Goal: Communication & Community: Answer question/provide support

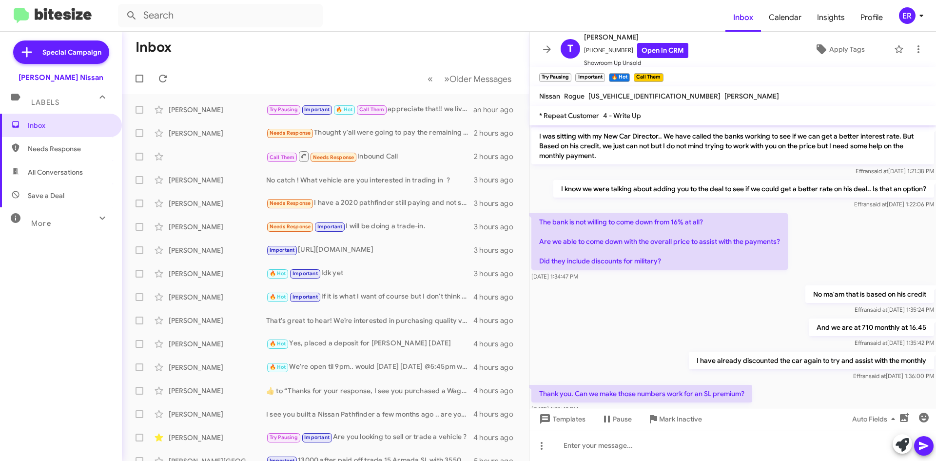
scroll to position [525, 0]
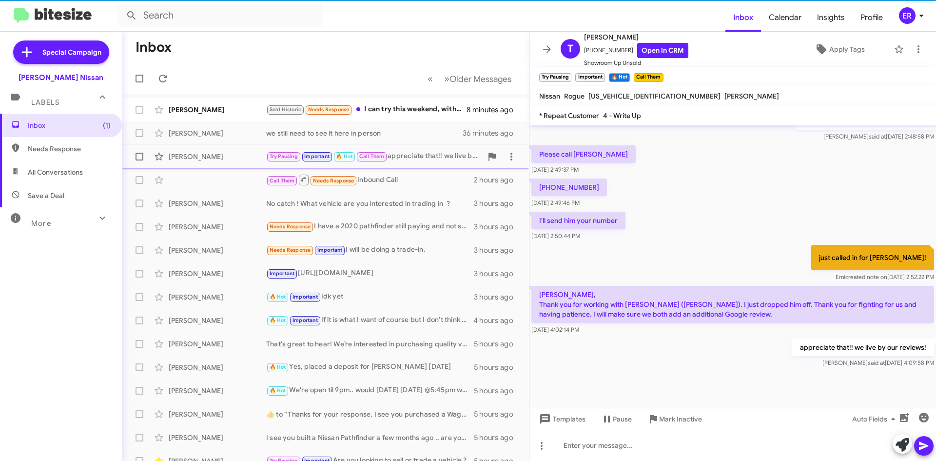
scroll to position [525, 0]
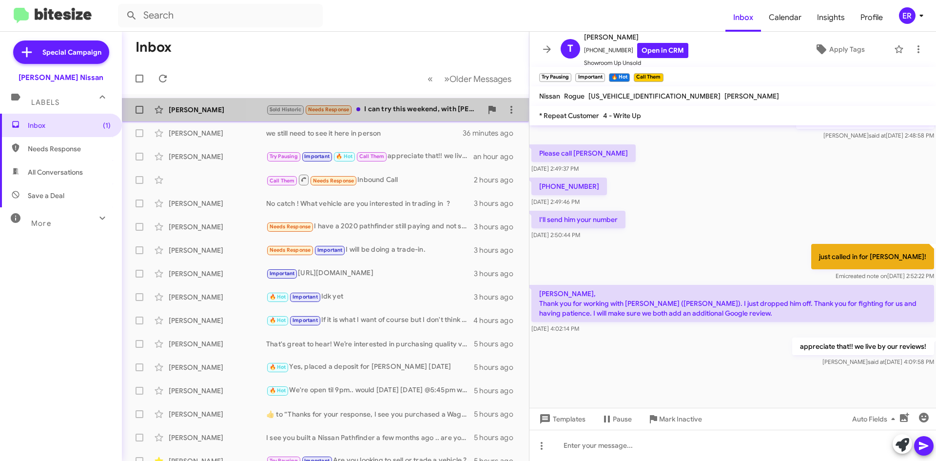
click at [405, 113] on div "Sold Historic Needs Response I can try this weekend, with [PERSON_NAME]. I don'…" at bounding box center [374, 109] width 216 height 11
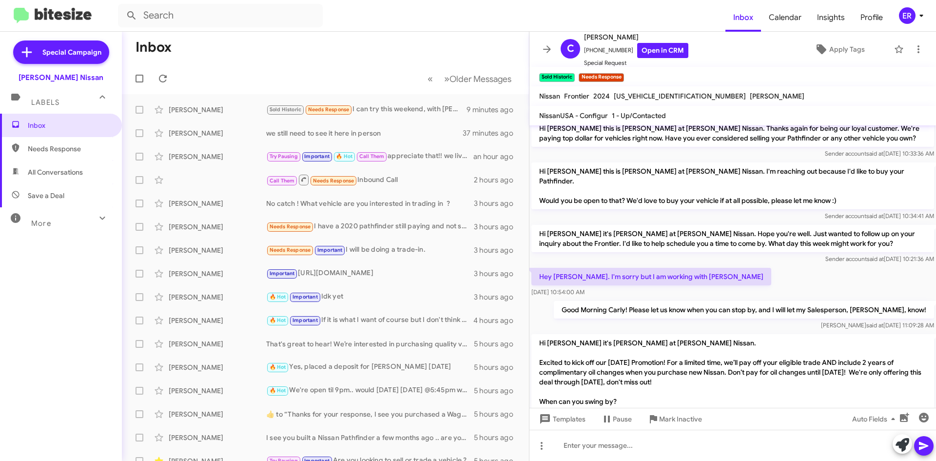
scroll to position [130, 0]
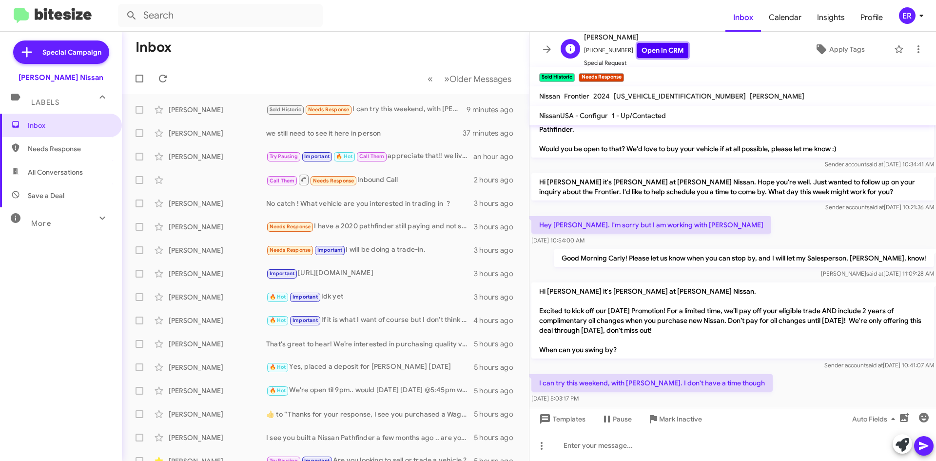
click at [647, 57] on link "Open in CRM" at bounding box center [662, 50] width 51 height 15
click at [542, 452] on button at bounding box center [542, 446] width 20 height 20
click at [576, 419] on button "note" at bounding box center [562, 420] width 60 height 23
click at [538, 446] on icon at bounding box center [542, 446] width 12 height 12
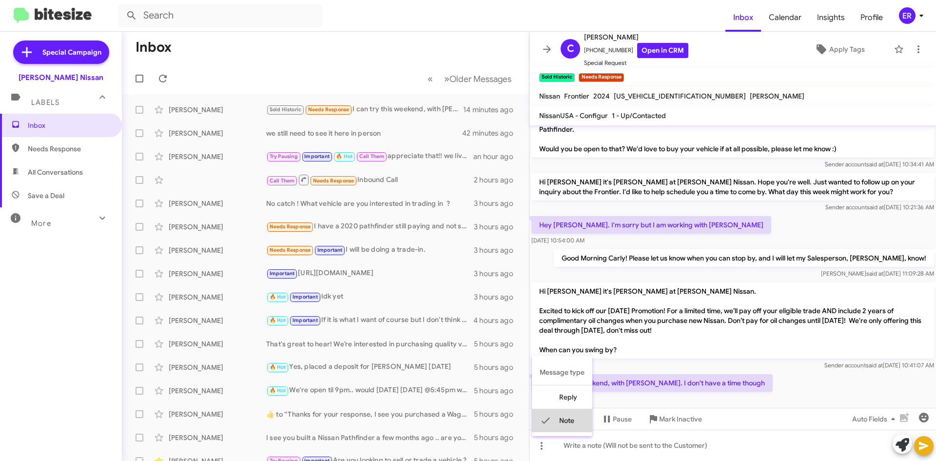
click at [565, 422] on button "note" at bounding box center [562, 420] width 60 height 23
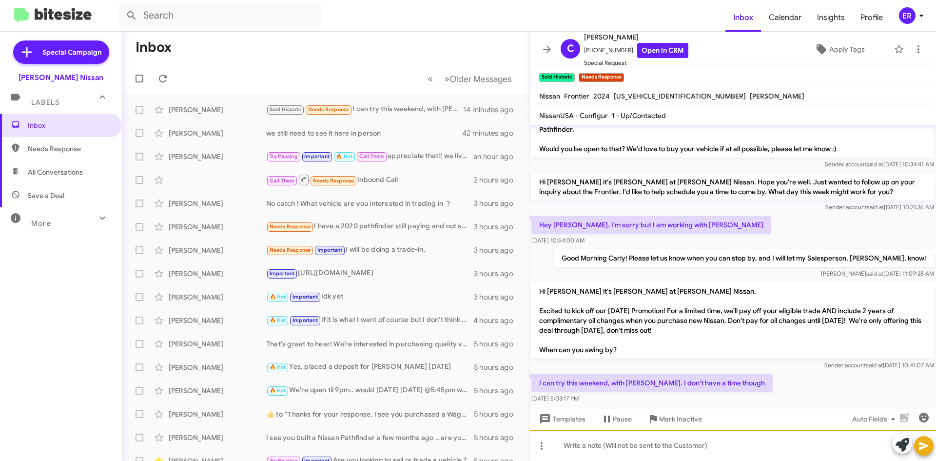
click at [563, 450] on div at bounding box center [733, 445] width 407 height 31
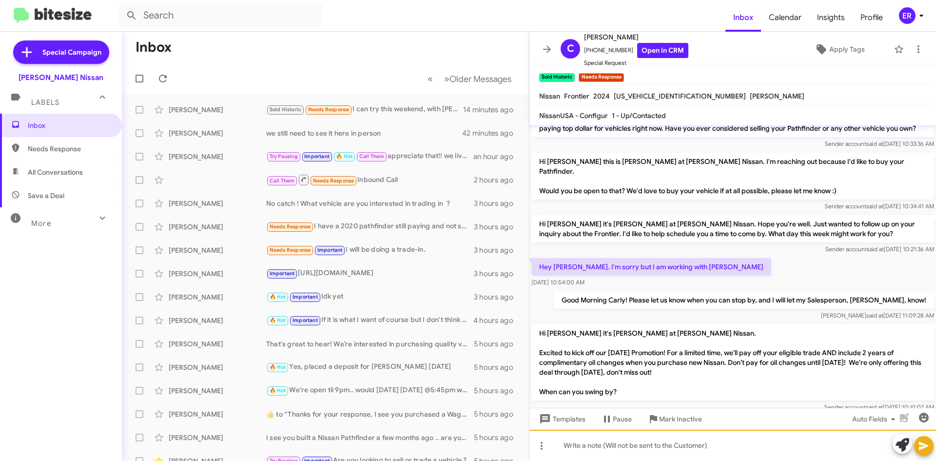
scroll to position [174, 0]
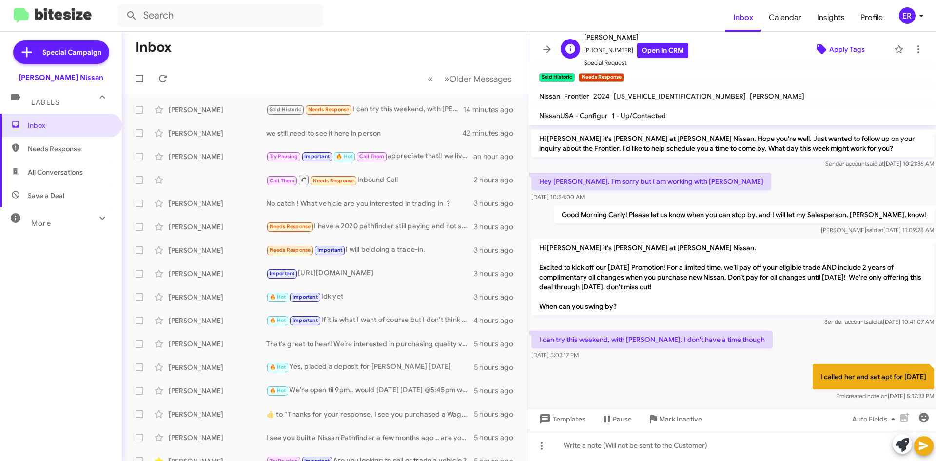
click at [844, 53] on span "Apply Tags" at bounding box center [847, 49] width 36 height 18
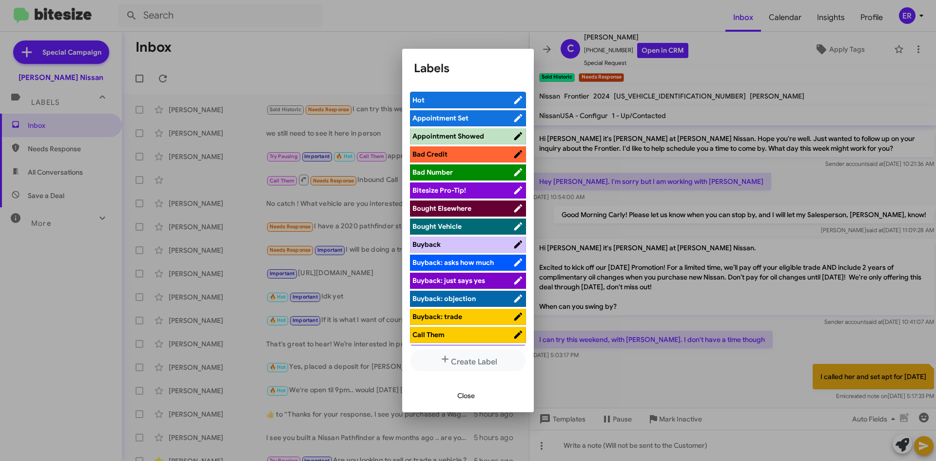
click at [472, 116] on span "Appointment Set" at bounding box center [463, 118] width 100 height 10
click at [470, 397] on span "Close" at bounding box center [466, 396] width 18 height 18
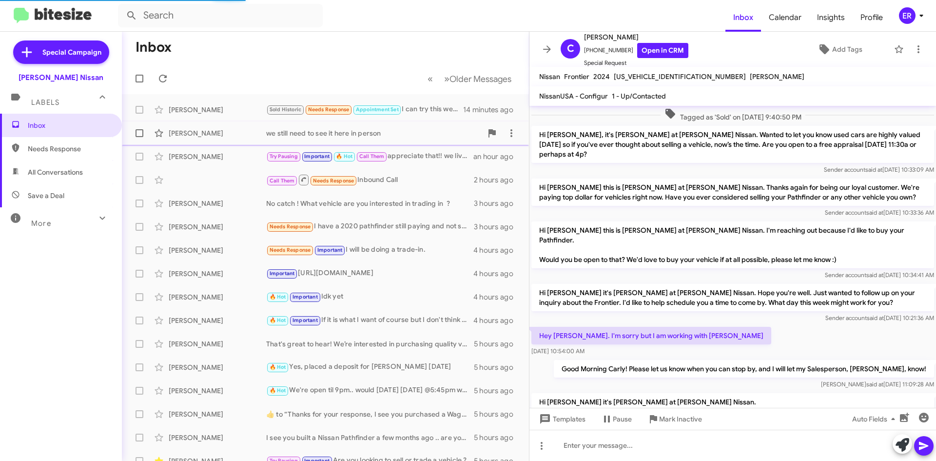
scroll to position [175, 0]
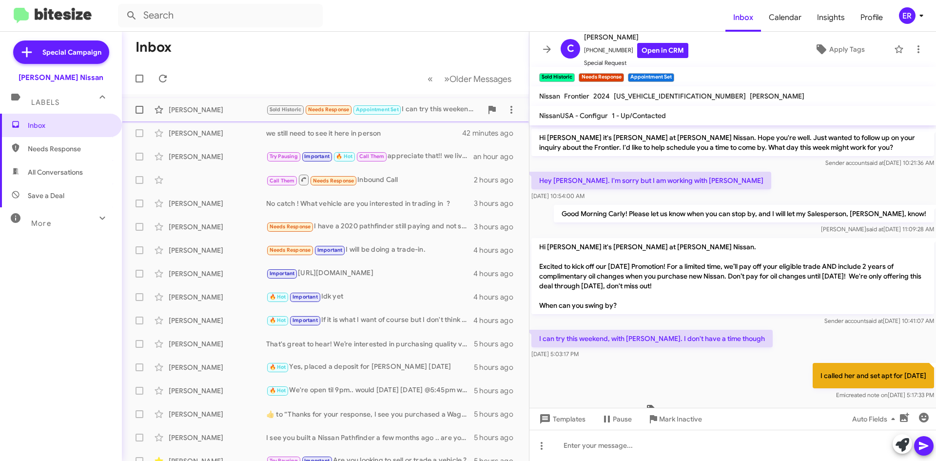
click at [410, 108] on div "Sold Historic Needs Response Appointment Set I can try this weekend, with Bryce…" at bounding box center [374, 109] width 216 height 11
click at [373, 129] on div "we still need to see it here in person" at bounding box center [374, 133] width 216 height 10
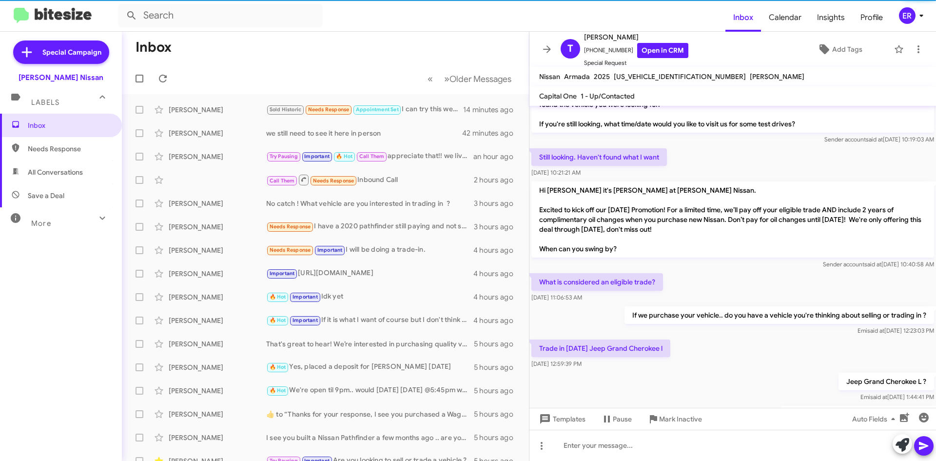
scroll to position [349, 0]
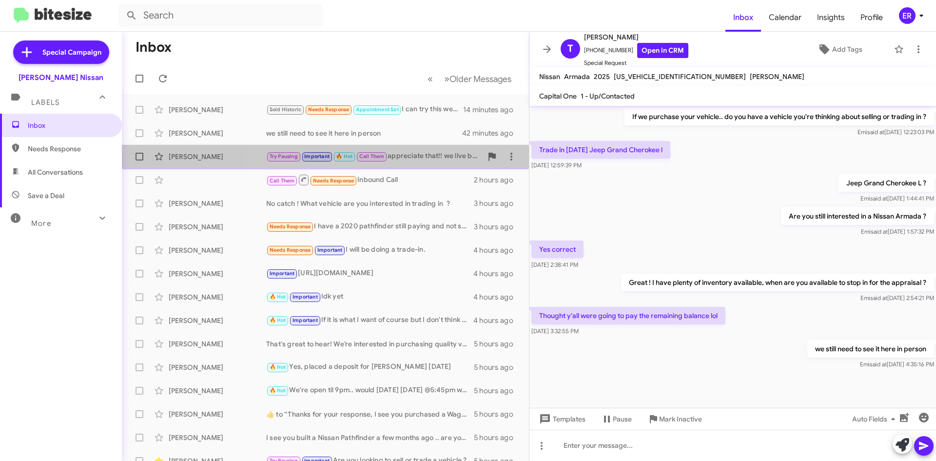
click at [407, 151] on div "Try Pausing Important 🔥 Hot Call Them appreciate that!! we live by our reviews!" at bounding box center [374, 156] width 216 height 11
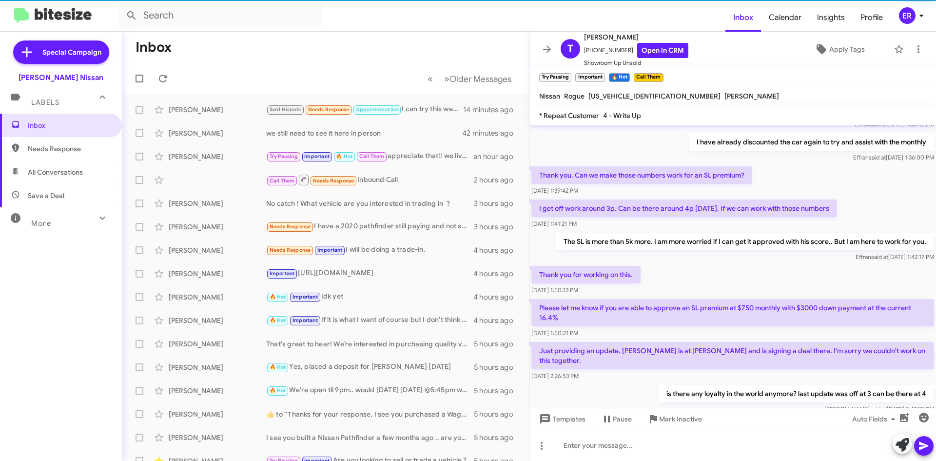
scroll to position [963, 0]
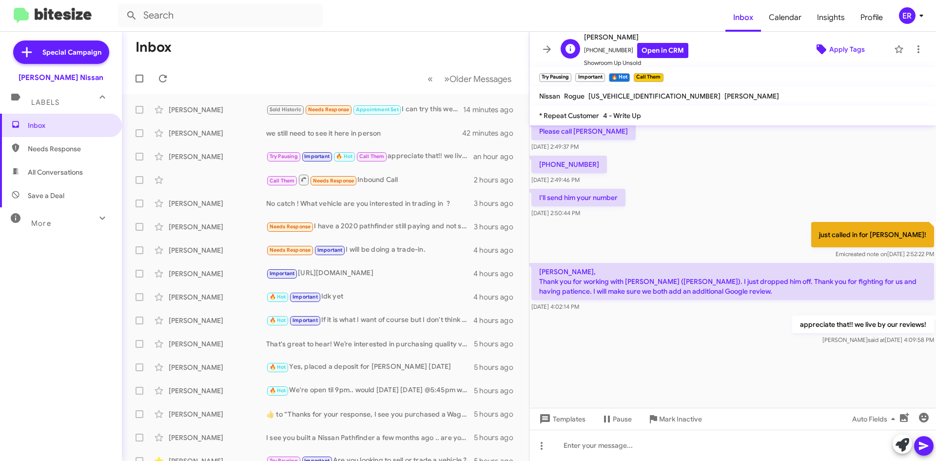
click at [829, 42] on span "Apply Tags" at bounding box center [847, 49] width 36 height 18
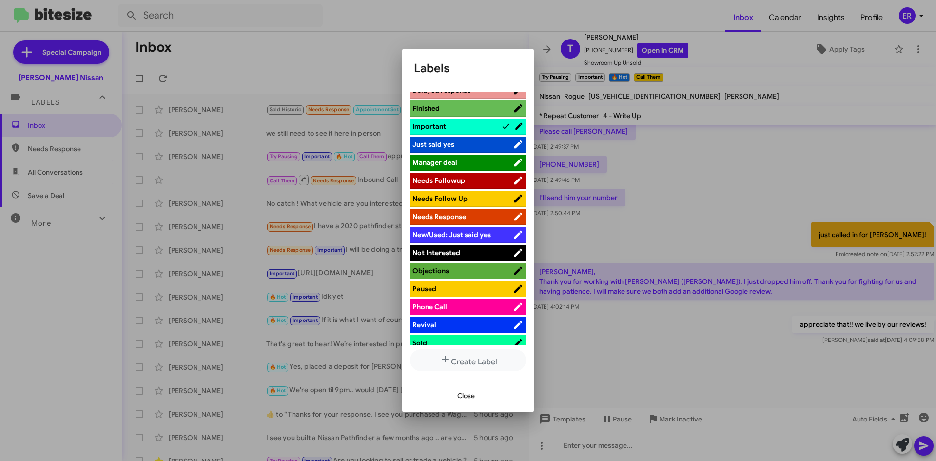
scroll to position [341, 0]
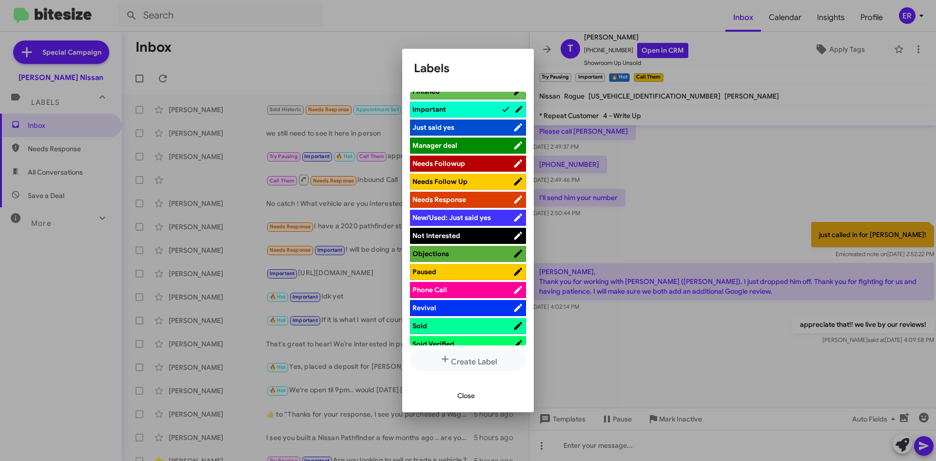
click at [425, 318] on li "Sold" at bounding box center [468, 326] width 116 height 16
click at [451, 321] on span "Sold" at bounding box center [463, 326] width 100 height 10
click at [463, 388] on span "Close" at bounding box center [466, 396] width 18 height 18
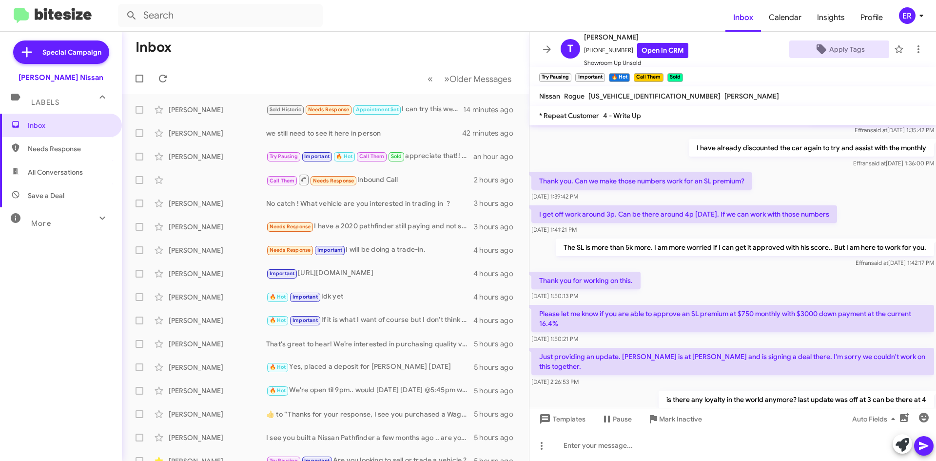
scroll to position [475, 0]
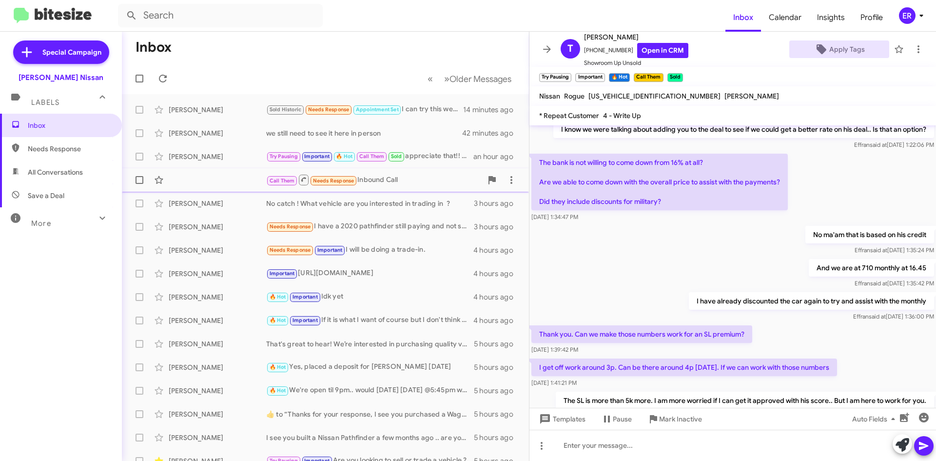
click at [413, 179] on div "Call Them Needs Response Inbound Call" at bounding box center [374, 180] width 216 height 12
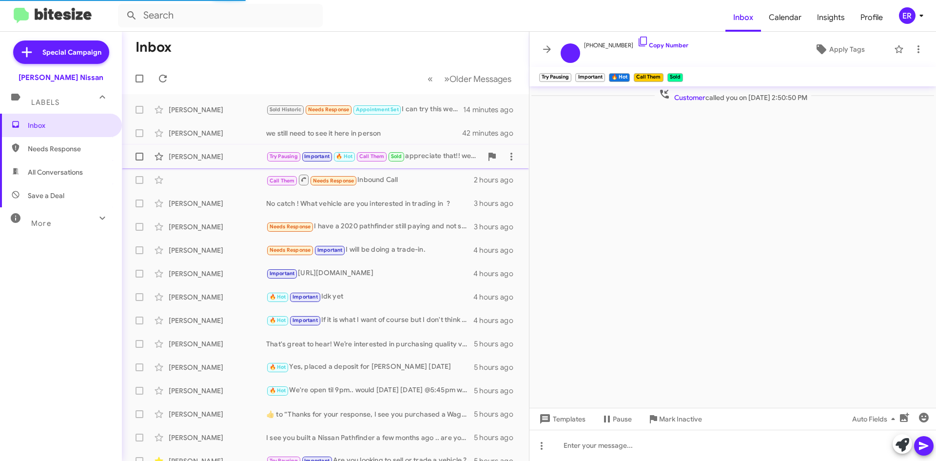
click at [219, 163] on div "Tracy Azike Try Pausing Important 🔥 Hot Call Them Sold appreciate that!! we liv…" at bounding box center [326, 157] width 392 height 20
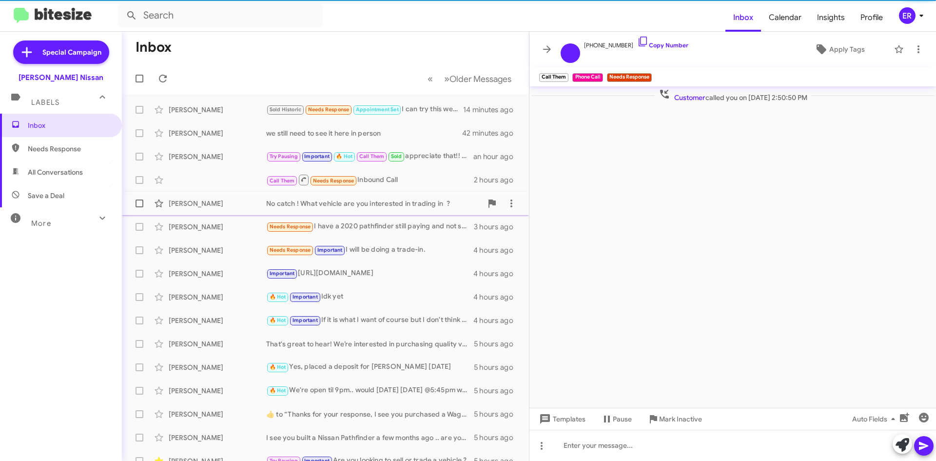
click at [202, 202] on div "[PERSON_NAME]" at bounding box center [218, 203] width 98 height 10
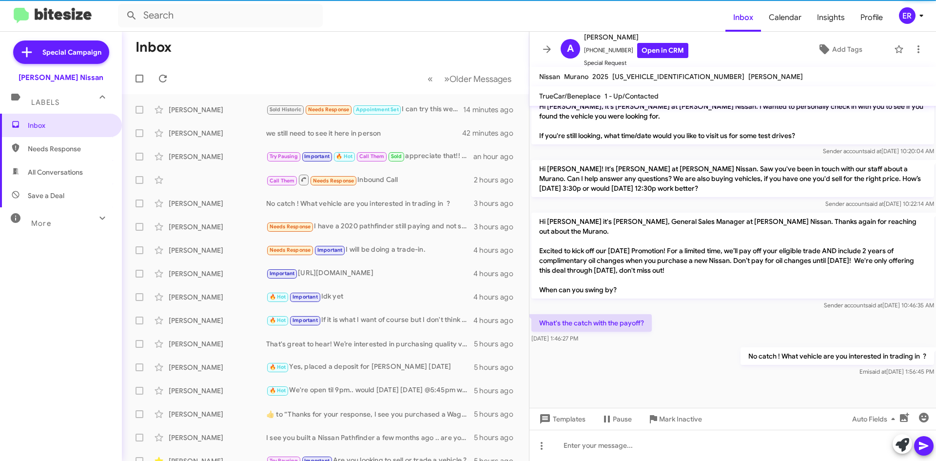
scroll to position [408, 0]
